Goal: Find specific page/section: Find specific page/section

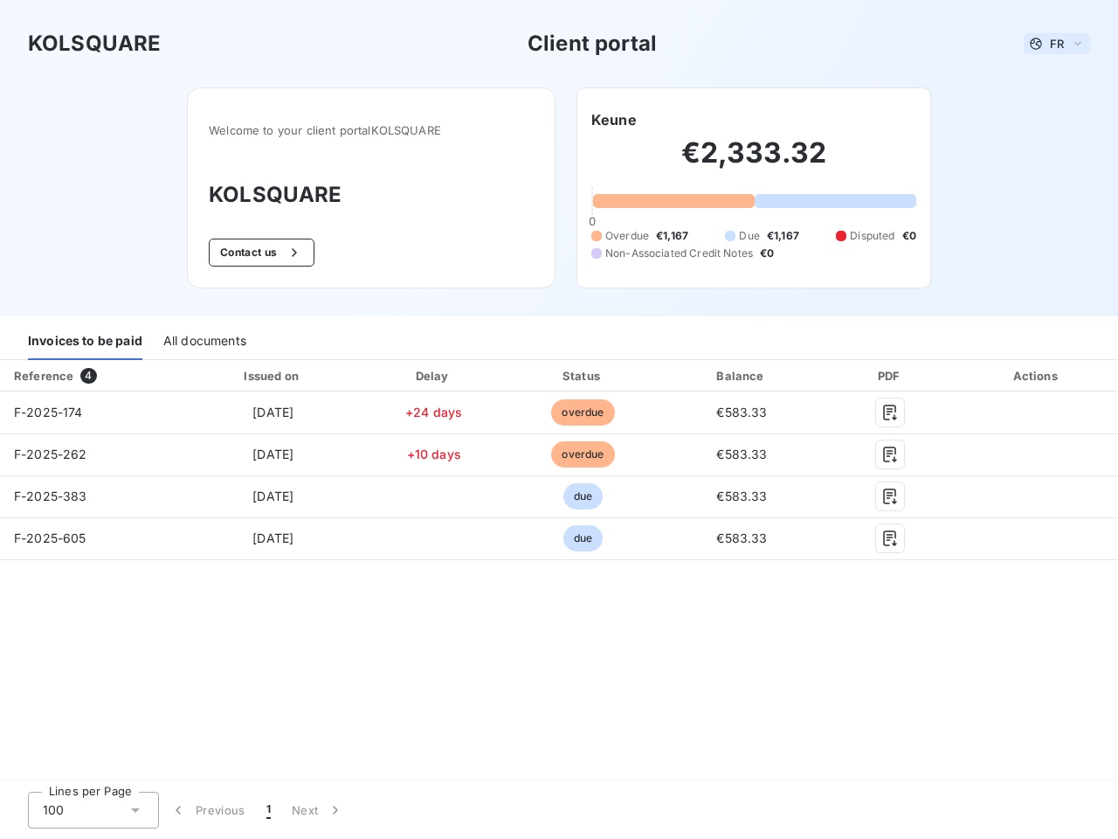
click at [1057, 44] on span "FR" at bounding box center [1057, 44] width 14 height 14
click at [259, 252] on button "Contact us" at bounding box center [262, 252] width 106 height 28
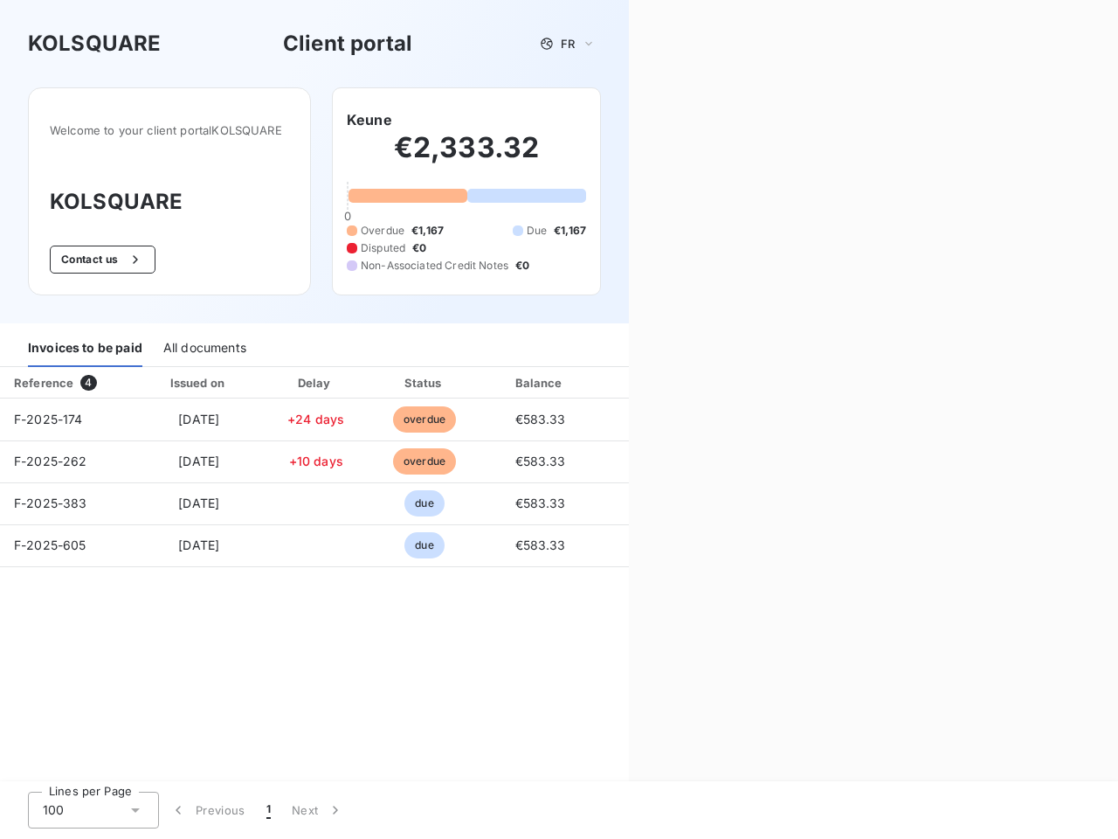
click at [614, 120] on div "Welcome to your client portal KOLSQUARE KOLSQUARE Contact us Keune €2,333.32 0 …" at bounding box center [314, 205] width 629 height 236
click at [85, 342] on div "Invoices to be paid" at bounding box center [85, 348] width 114 height 37
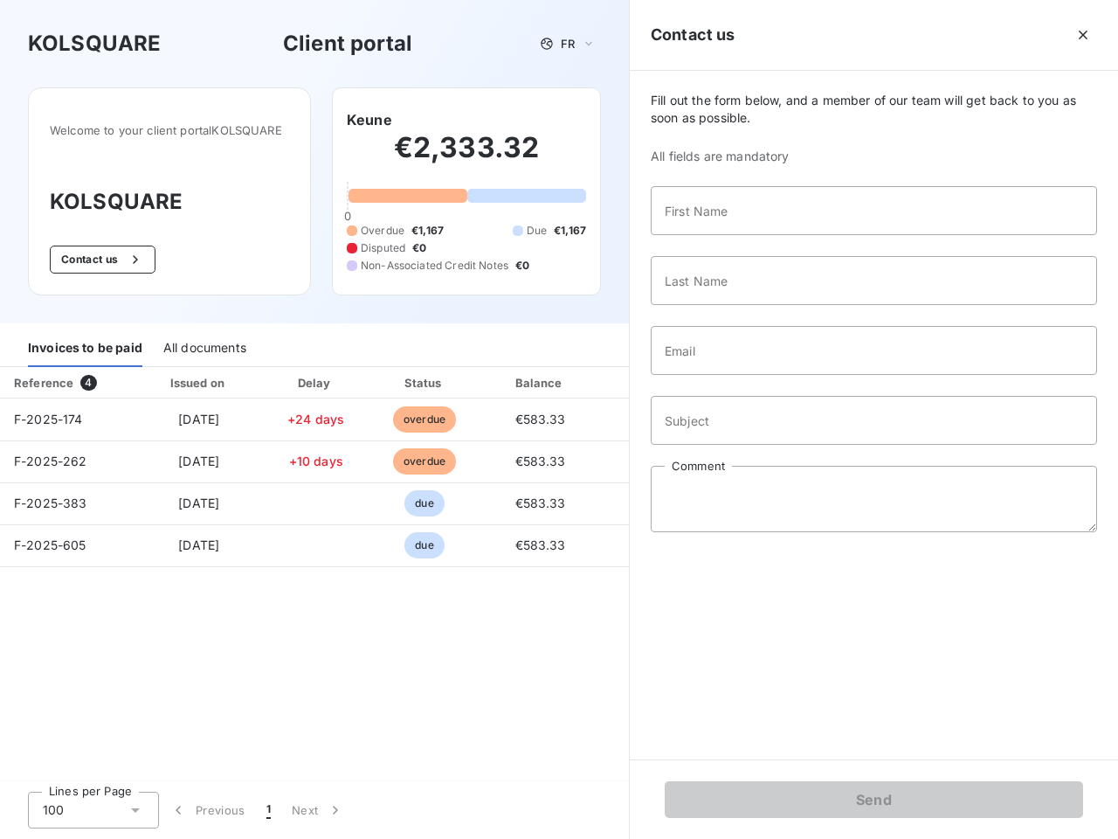
click at [204, 342] on div "All documents" at bounding box center [204, 348] width 83 height 37
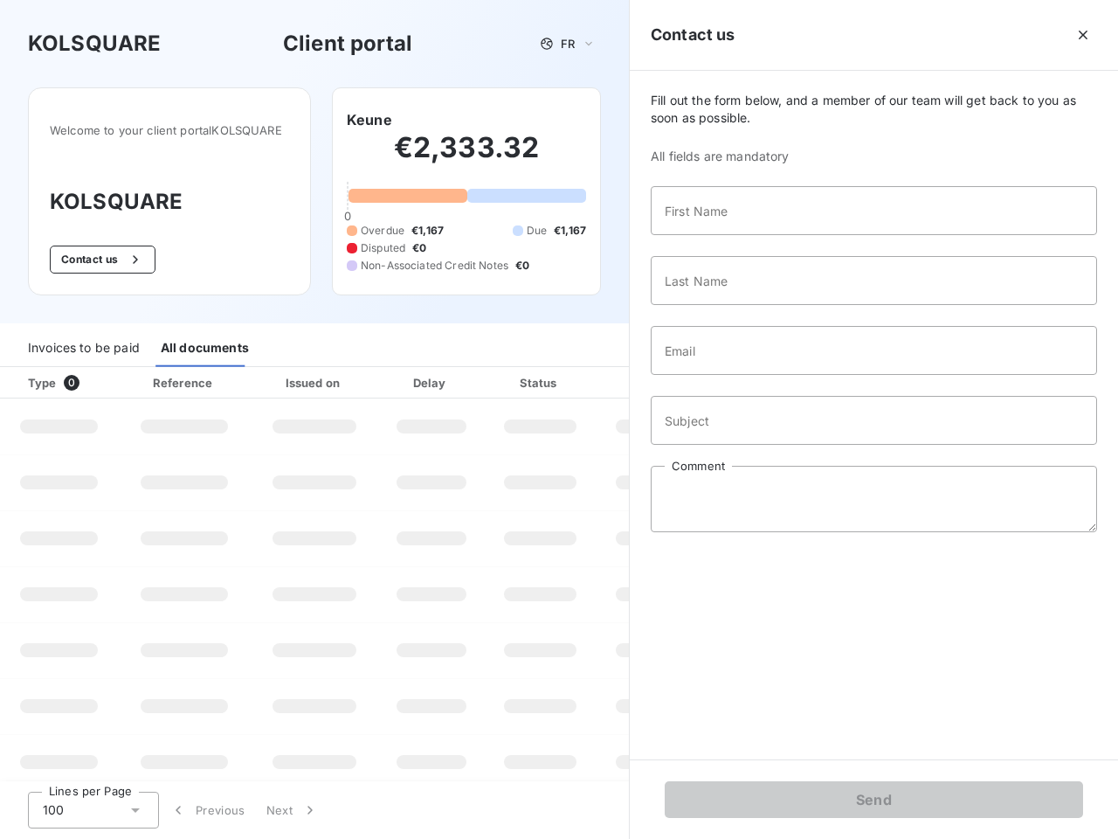
click at [92, 376] on th "Type 0" at bounding box center [59, 382] width 118 height 31
